Goal: Check status

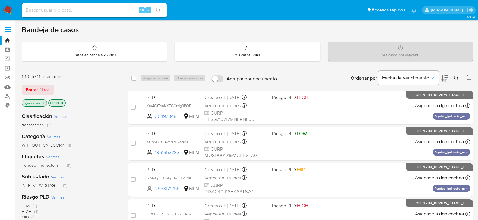
click at [456, 79] on icon at bounding box center [456, 78] width 5 height 5
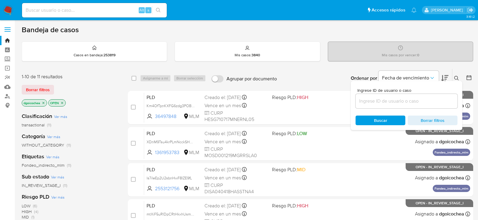
click at [416, 103] on input at bounding box center [406, 101] width 102 height 8
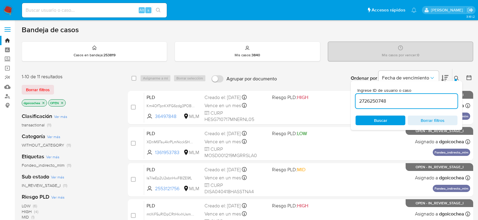
type input "2726250748"
click at [389, 121] on span "Buscar" at bounding box center [380, 120] width 41 height 8
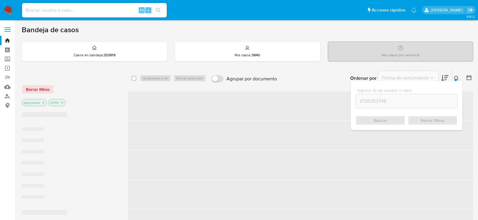
click at [388, 120] on div "Buscar Borrar filtros" at bounding box center [406, 121] width 102 height 10
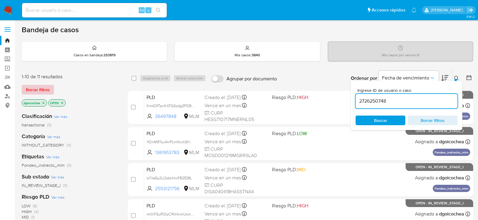
click at [40, 89] on span "Borrar filtros" at bounding box center [38, 90] width 24 height 8
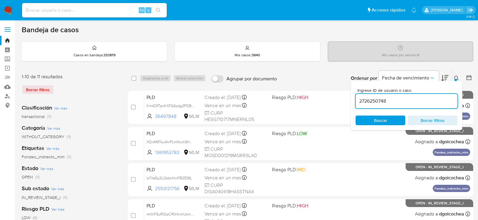
click at [382, 120] on span "Buscar" at bounding box center [380, 121] width 13 height 10
click at [390, 101] on input "2726250748" at bounding box center [406, 101] width 102 height 8
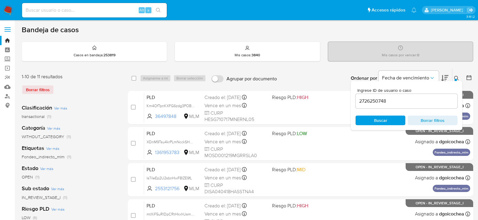
click at [8, 9] on img at bounding box center [8, 10] width 10 height 10
